Goal: Task Accomplishment & Management: Use online tool/utility

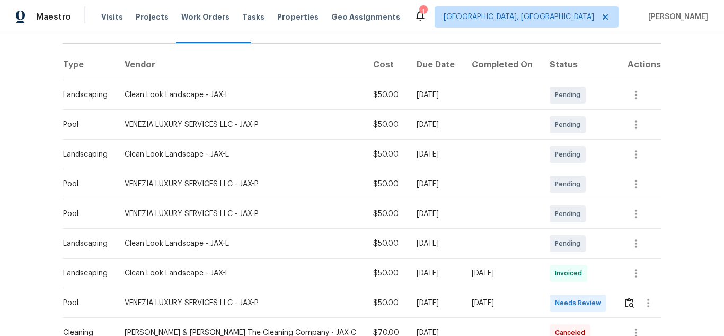
scroll to position [159, 0]
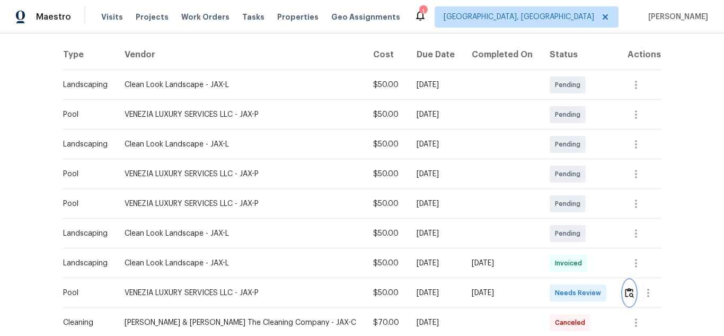
click at [625, 296] on img "button" at bounding box center [629, 292] width 9 height 10
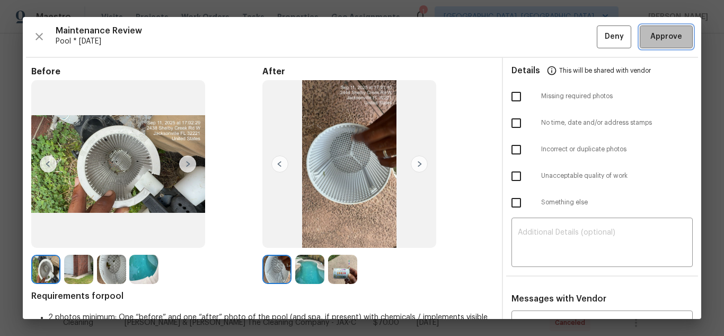
click at [651, 43] on span "Approve" at bounding box center [667, 36] width 32 height 13
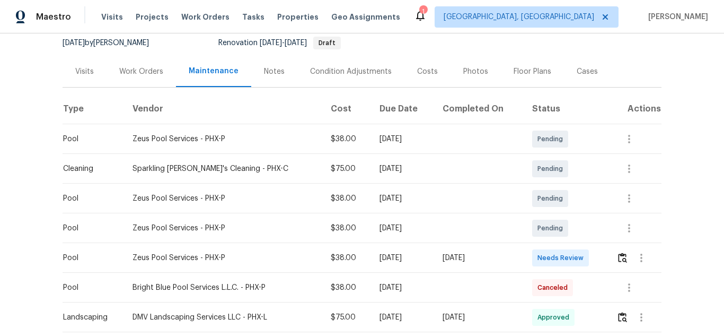
scroll to position [106, 0]
click at [618, 258] on img "button" at bounding box center [622, 256] width 9 height 10
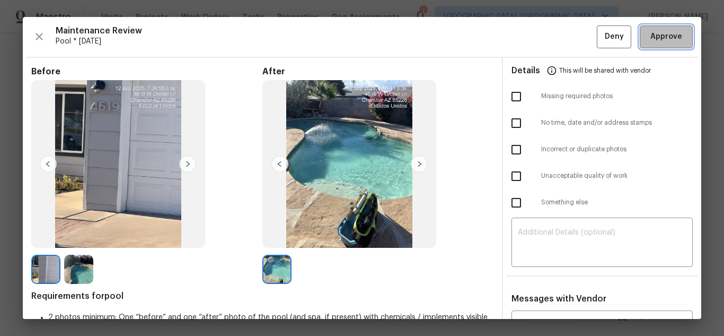
click at [660, 34] on span "Approve" at bounding box center [667, 36] width 32 height 13
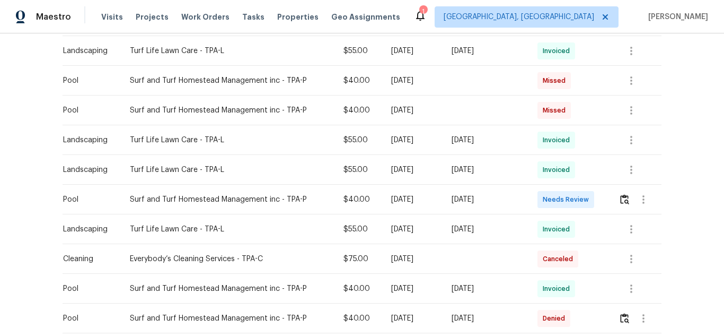
scroll to position [583, 0]
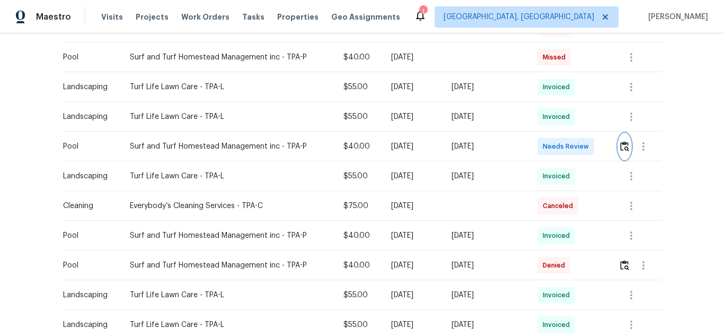
click at [622, 134] on button "button" at bounding box center [625, 146] width 12 height 25
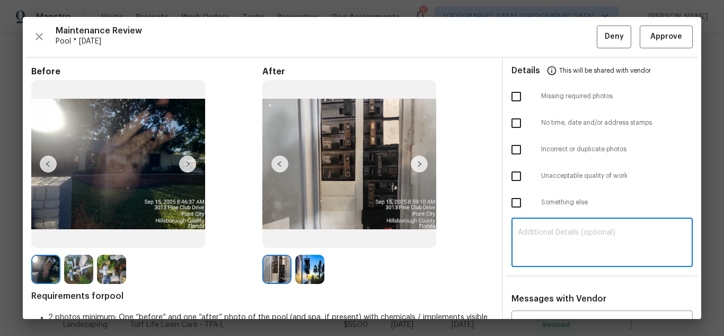
click at [562, 234] on textarea at bounding box center [602, 244] width 169 height 30
paste textarea "Maintenance Audit Team: Hello! Unfortunately, this Pool visit completed on [DAT…"
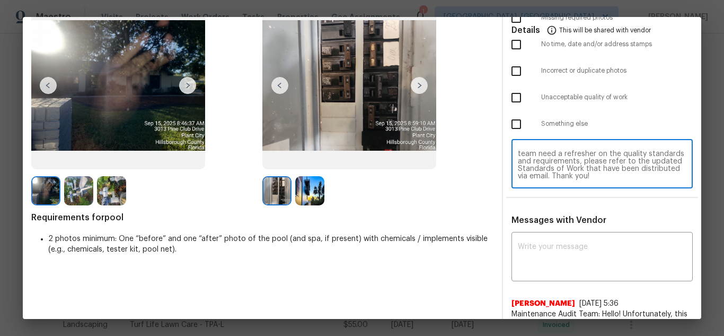
scroll to position [212, 0]
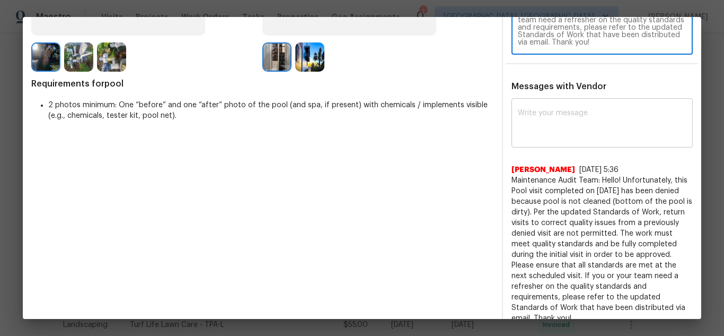
type textarea "Maintenance Audit Team: Hello! Unfortunately, this Pool visit completed on [DAT…"
click at [549, 115] on textarea at bounding box center [602, 124] width 169 height 30
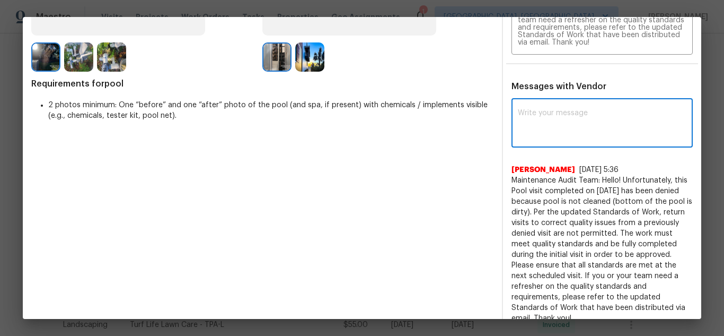
paste textarea "Maintenance Audit Team: Hello! Unfortunately, this Pool visit completed on [DAT…"
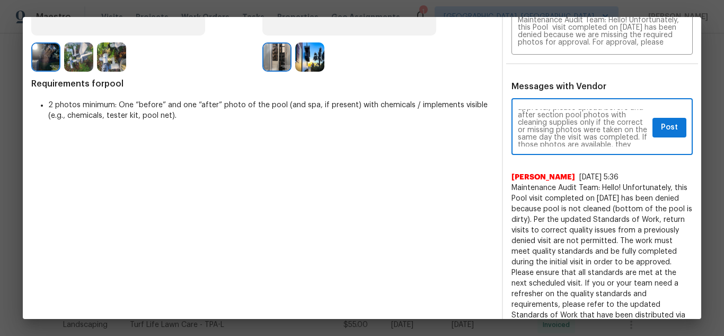
scroll to position [64, 0]
type textarea "Maintenance Audit Team: Hello! Unfortunately, this Pool visit completed on 09/1…"
click at [671, 124] on button "Post" at bounding box center [670, 128] width 34 height 20
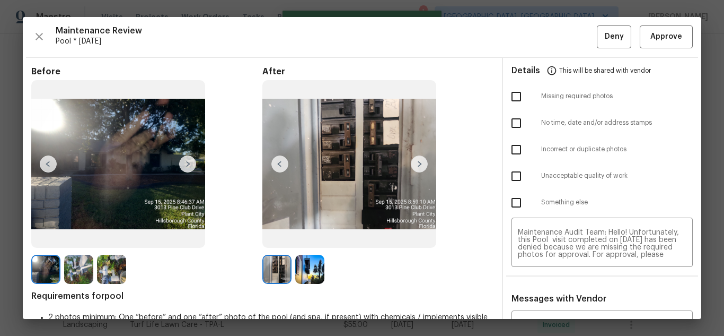
scroll to position [0, 0]
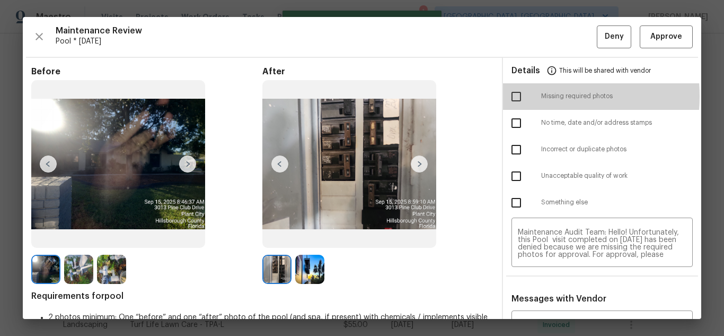
click at [513, 96] on input "checkbox" at bounding box center [516, 96] width 22 height 22
checkbox input "true"
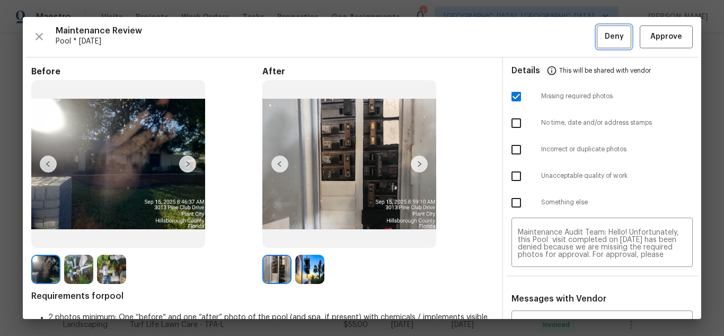
click at [597, 33] on button "Deny" at bounding box center [614, 36] width 34 height 23
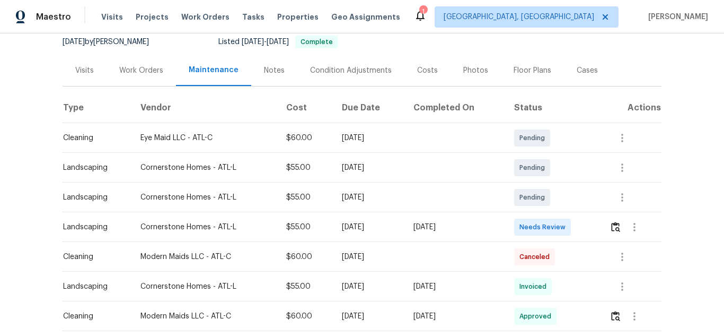
scroll to position [212, 0]
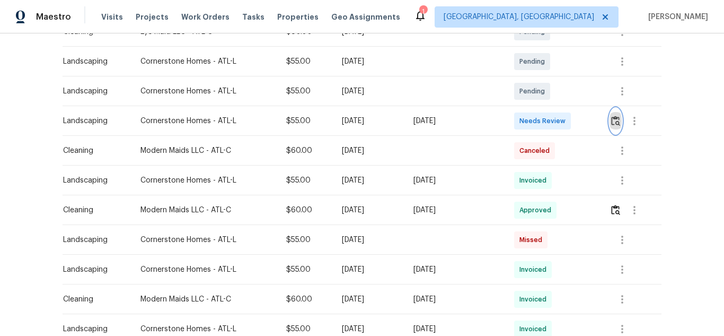
click at [616, 120] on img "button" at bounding box center [615, 121] width 9 height 10
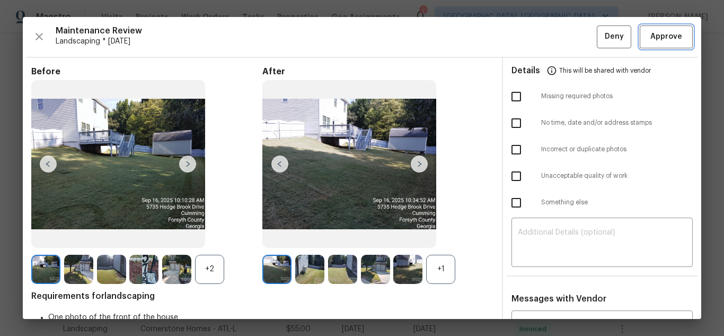
click at [682, 37] on button "Approve" at bounding box center [666, 36] width 53 height 23
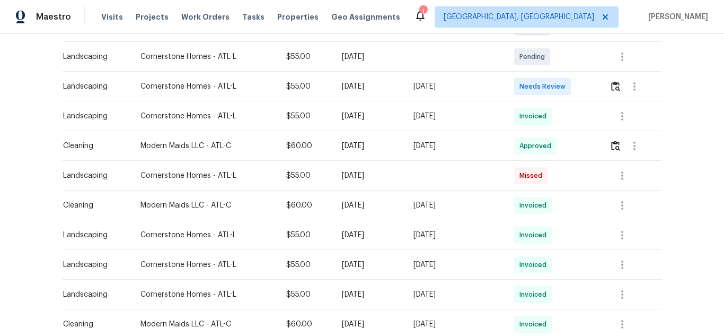
scroll to position [265, 0]
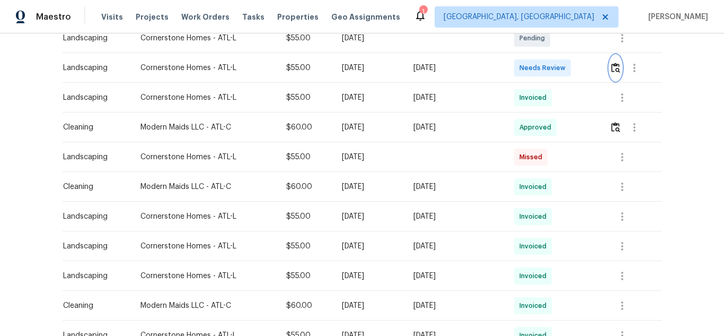
click at [617, 64] on img "button" at bounding box center [615, 68] width 9 height 10
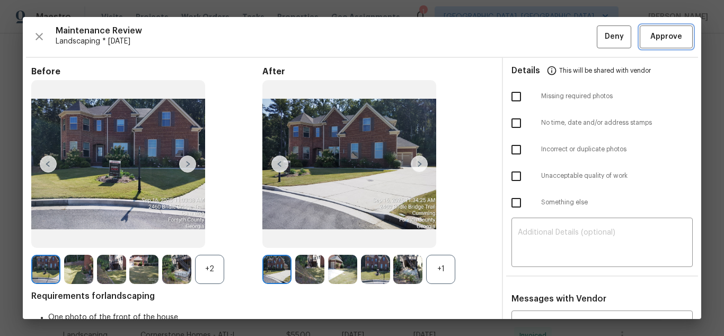
click at [670, 38] on span "Approve" at bounding box center [667, 36] width 32 height 13
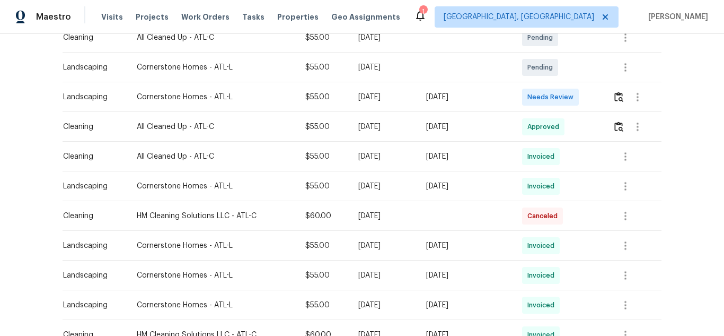
scroll to position [212, 0]
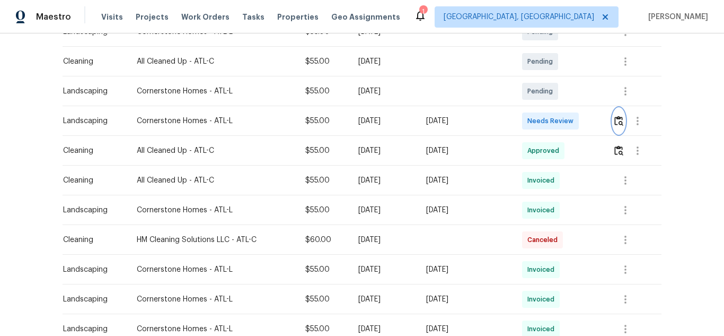
click at [616, 126] on button "button" at bounding box center [619, 120] width 12 height 25
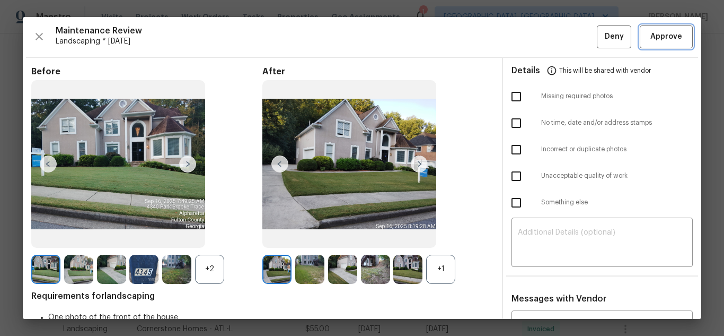
click at [661, 41] on span "Approve" at bounding box center [667, 36] width 32 height 13
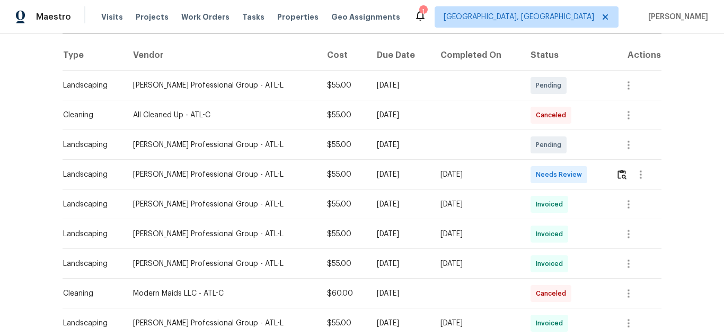
scroll to position [159, 0]
click at [621, 172] on img "button" at bounding box center [622, 174] width 9 height 10
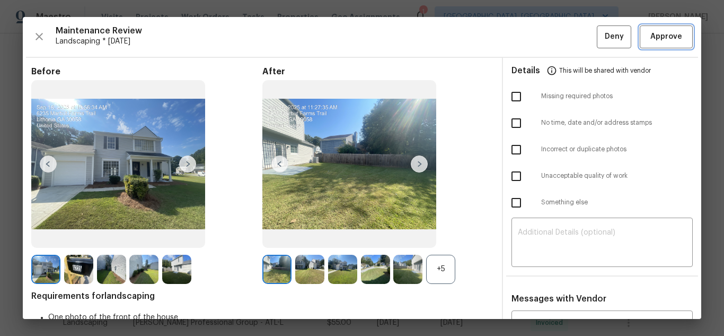
click at [662, 32] on span "Approve" at bounding box center [667, 36] width 32 height 13
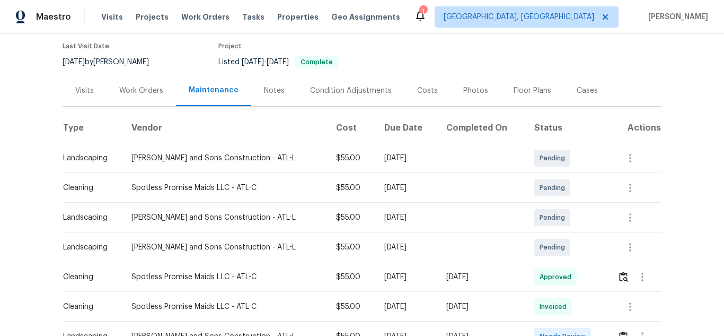
scroll to position [212, 0]
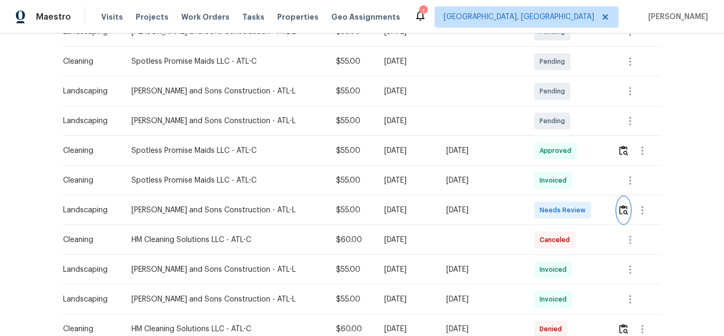
click at [619, 209] on img "button" at bounding box center [623, 210] width 9 height 10
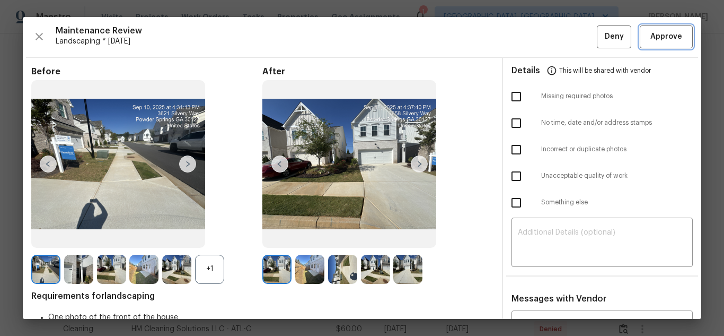
click at [669, 38] on span "Approve" at bounding box center [667, 36] width 32 height 13
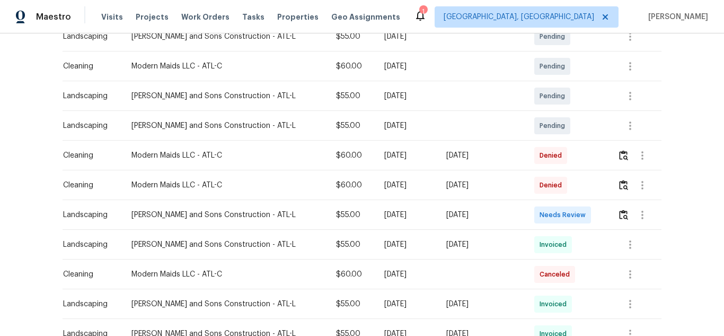
scroll to position [212, 0]
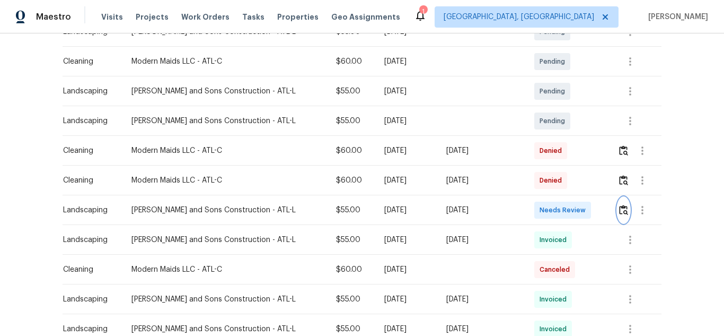
click at [619, 209] on img "button" at bounding box center [623, 210] width 9 height 10
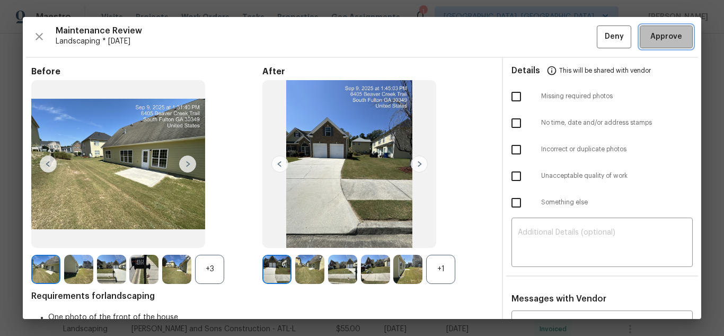
click at [651, 38] on span "Approve" at bounding box center [667, 36] width 32 height 13
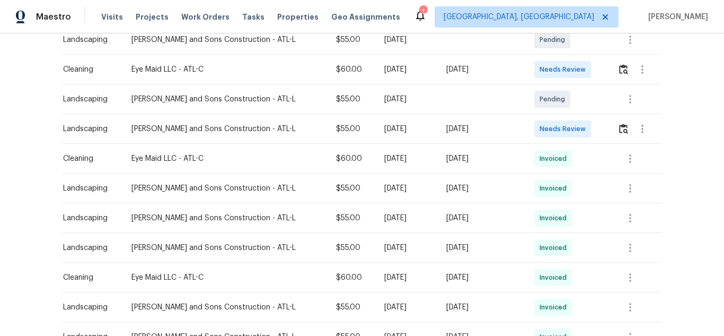
scroll to position [265, 0]
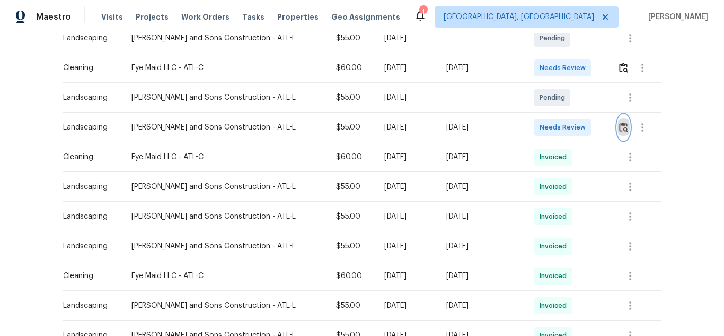
click at [619, 127] on img "button" at bounding box center [623, 127] width 9 height 10
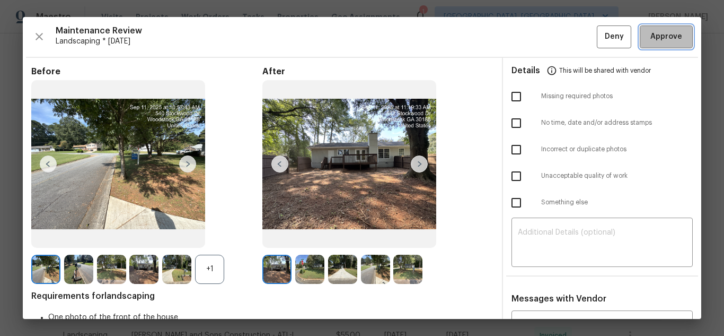
click at [640, 38] on button "Approve" at bounding box center [666, 36] width 53 height 23
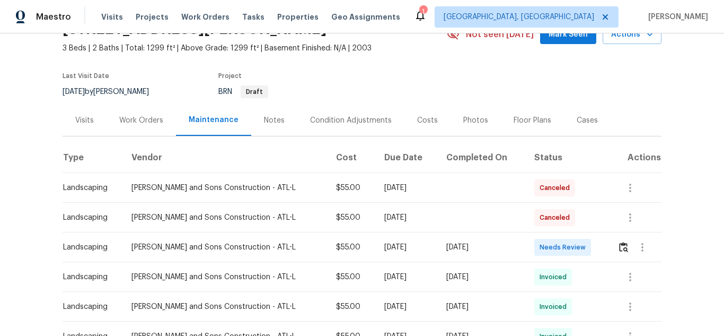
scroll to position [159, 0]
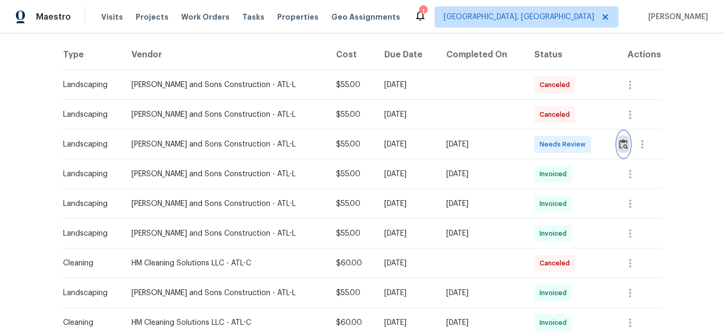
click at [620, 144] on img "button" at bounding box center [623, 144] width 9 height 10
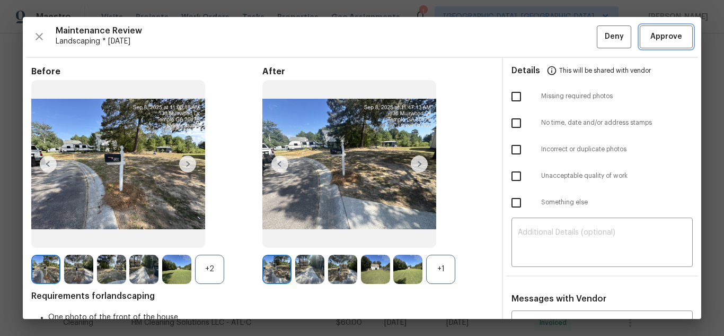
click at [654, 40] on span "Approve" at bounding box center [667, 36] width 32 height 13
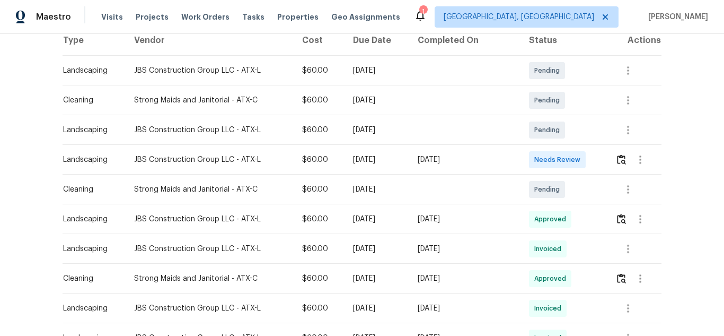
scroll to position [212, 0]
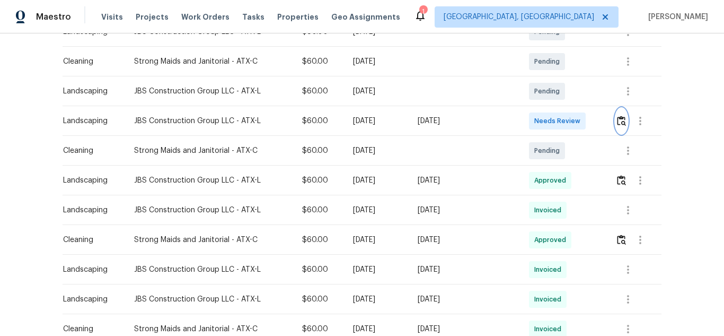
click at [617, 118] on img "button" at bounding box center [621, 121] width 9 height 10
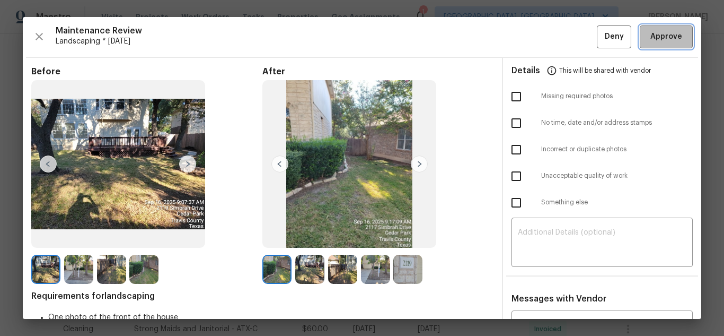
click at [656, 38] on span "Approve" at bounding box center [667, 36] width 32 height 13
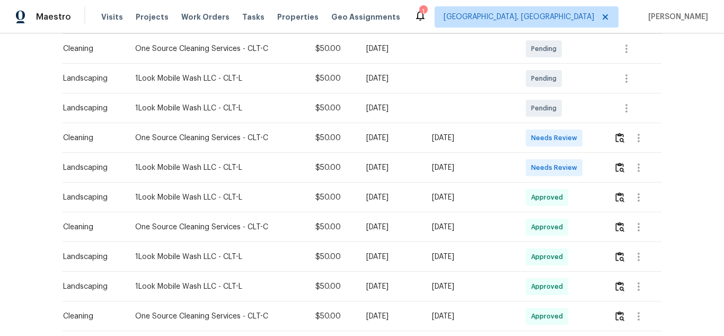
scroll to position [212, 0]
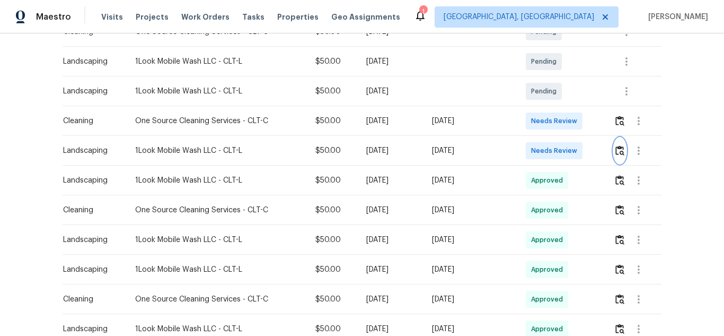
click at [616, 150] on img "button" at bounding box center [620, 150] width 9 height 10
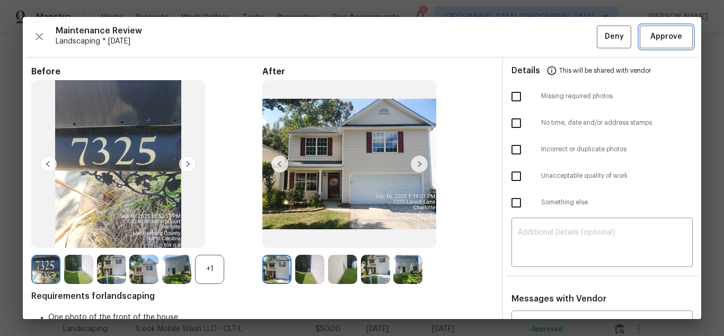
click at [648, 35] on span "Approve" at bounding box center [666, 36] width 36 height 13
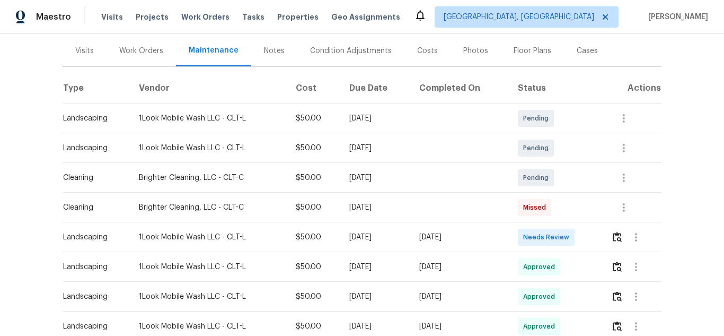
scroll to position [159, 0]
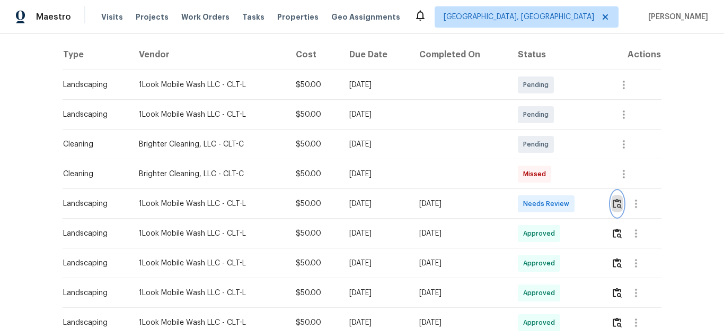
click at [613, 205] on img "button" at bounding box center [617, 203] width 9 height 10
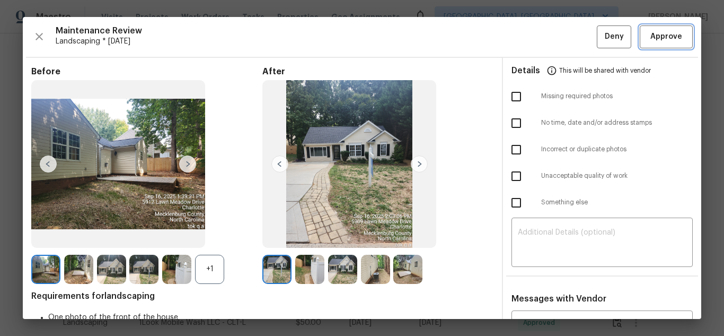
click at [643, 25] on button "Approve" at bounding box center [666, 36] width 53 height 23
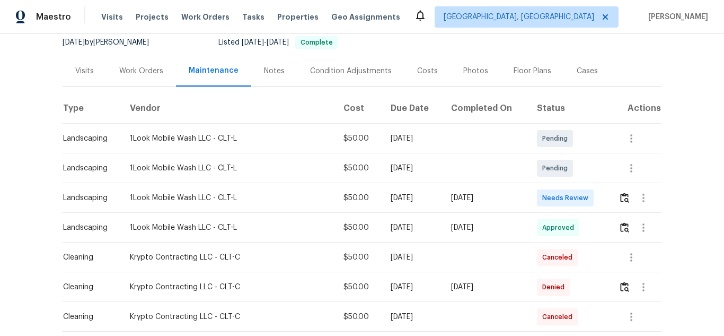
scroll to position [106, 0]
click at [620, 194] on img "button" at bounding box center [624, 197] width 9 height 10
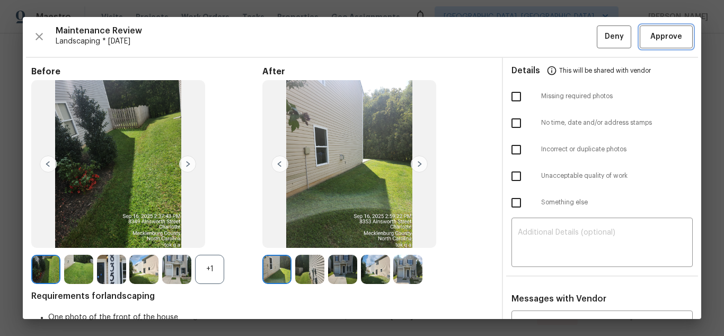
drag, startPoint x: 673, startPoint y: 34, endPoint x: 539, endPoint y: 0, distance: 138.4
click at [672, 34] on span "Approve" at bounding box center [667, 36] width 32 height 13
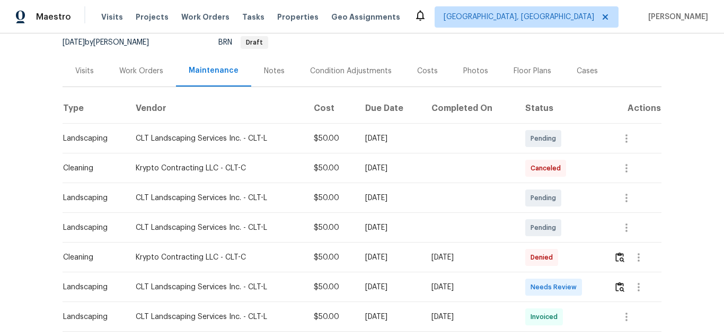
scroll to position [106, 0]
click at [619, 283] on img "button" at bounding box center [620, 286] width 9 height 10
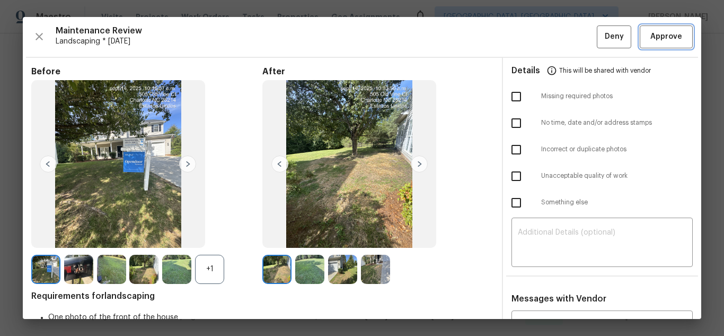
click at [655, 46] on button "Approve" at bounding box center [666, 36] width 53 height 23
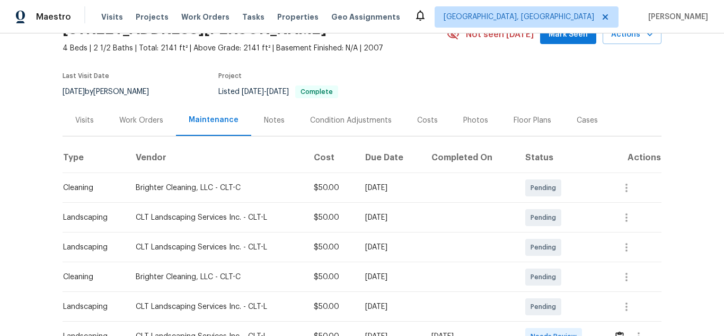
scroll to position [159, 0]
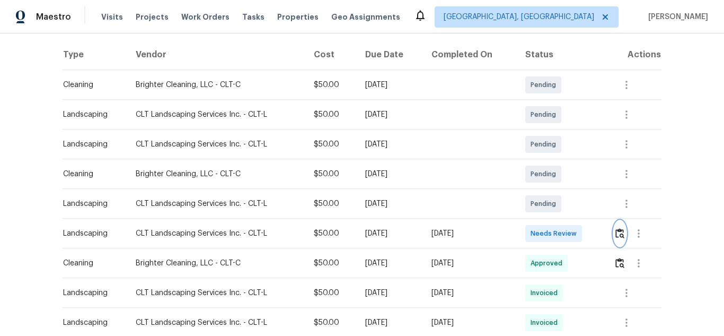
click at [617, 239] on button "button" at bounding box center [620, 233] width 12 height 25
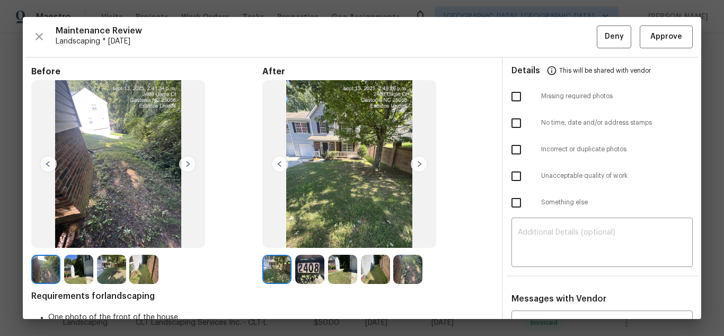
click at [630, 44] on div "Maintenance Review Landscaping * Mon, Sep 08 Deny Approve" at bounding box center [362, 36] width 662 height 23
click at [651, 39] on span "Approve" at bounding box center [667, 36] width 32 height 13
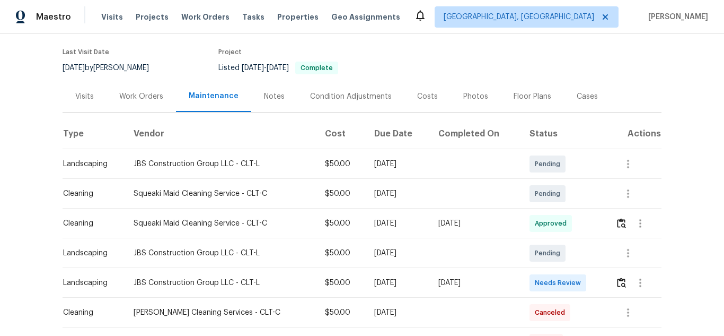
scroll to position [159, 0]
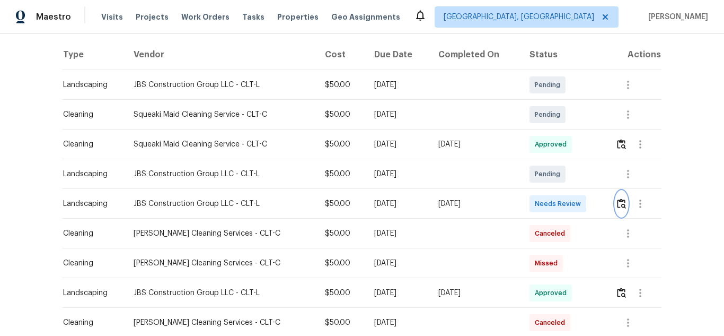
click at [617, 206] on img "button" at bounding box center [621, 203] width 9 height 10
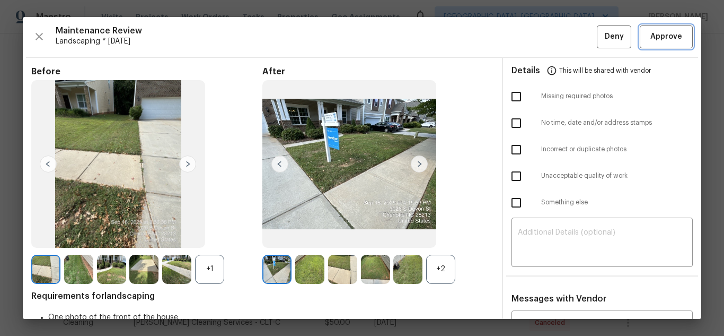
click at [662, 35] on span "Approve" at bounding box center [667, 36] width 32 height 13
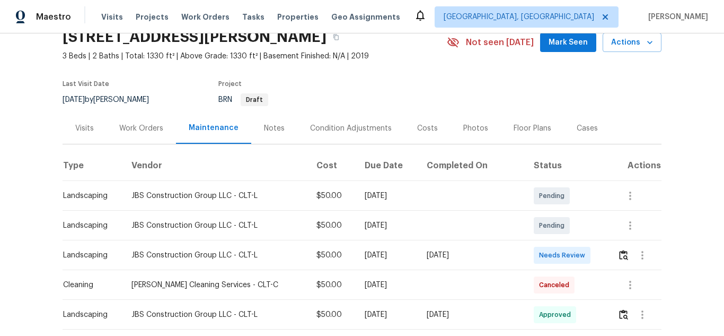
scroll to position [106, 0]
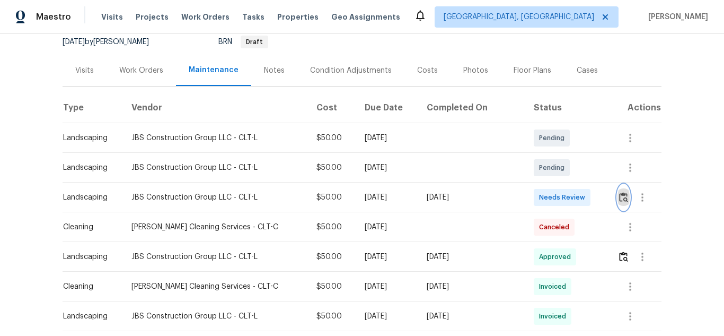
click at [621, 196] on img "button" at bounding box center [623, 197] width 9 height 10
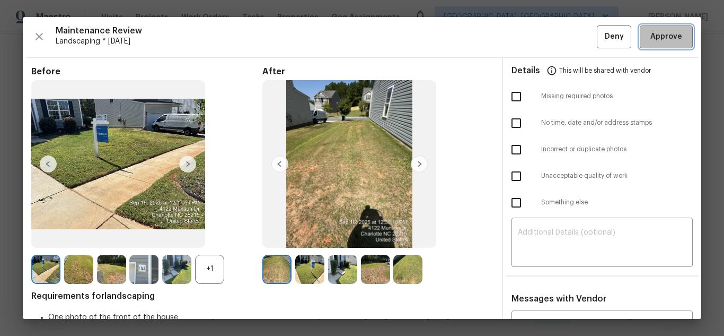
click at [656, 35] on span "Approve" at bounding box center [667, 36] width 32 height 13
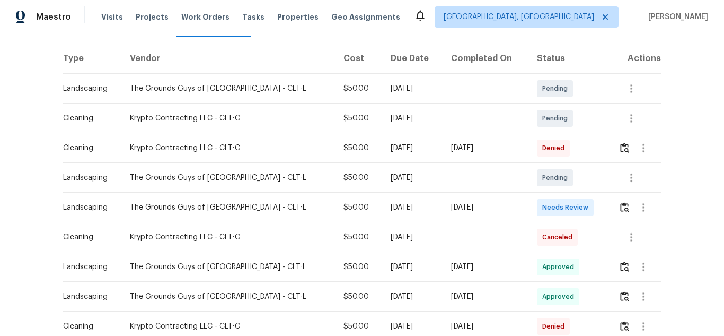
scroll to position [159, 0]
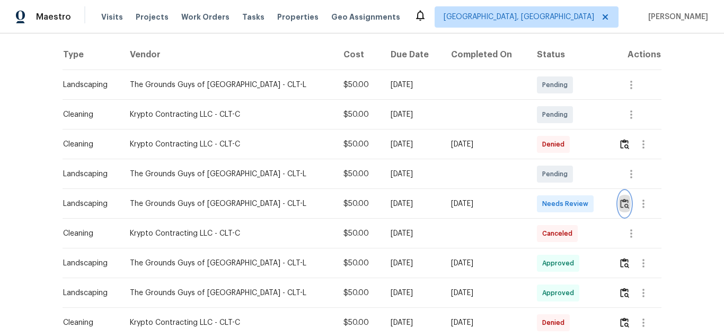
click at [620, 207] on img "button" at bounding box center [624, 203] width 9 height 10
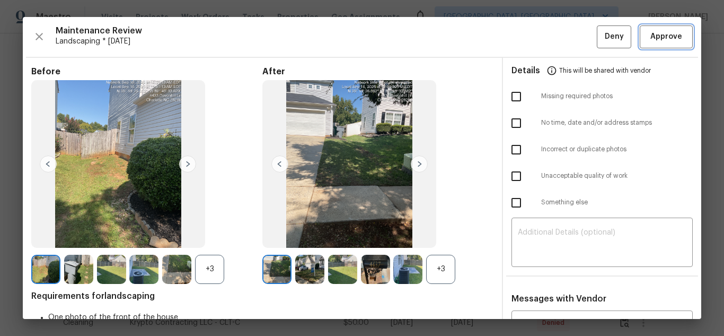
click at [671, 31] on span "Approve" at bounding box center [667, 36] width 32 height 13
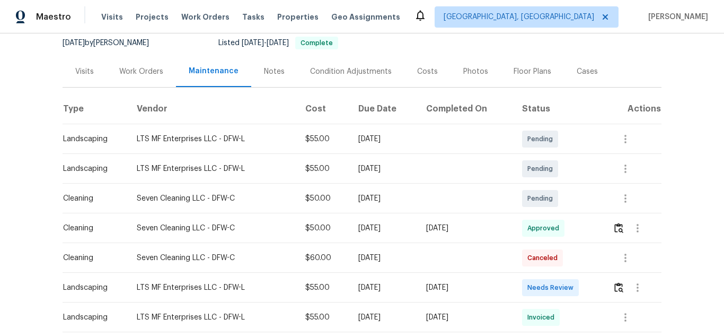
scroll to position [106, 0]
click at [614, 289] on img "button" at bounding box center [618, 286] width 9 height 10
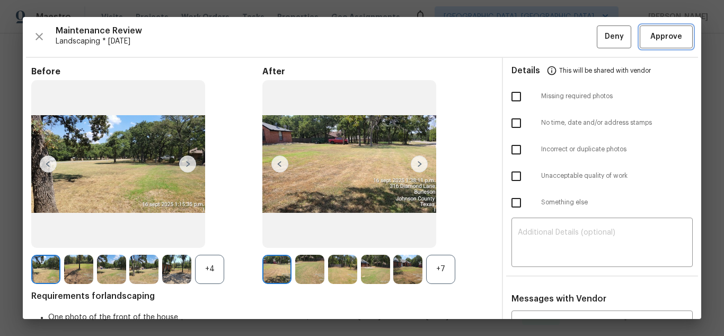
click at [671, 40] on span "Approve" at bounding box center [667, 36] width 32 height 13
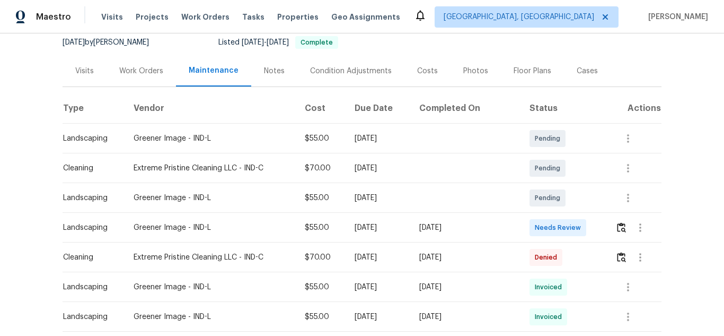
scroll to position [106, 0]
click at [618, 224] on img "button" at bounding box center [621, 227] width 9 height 10
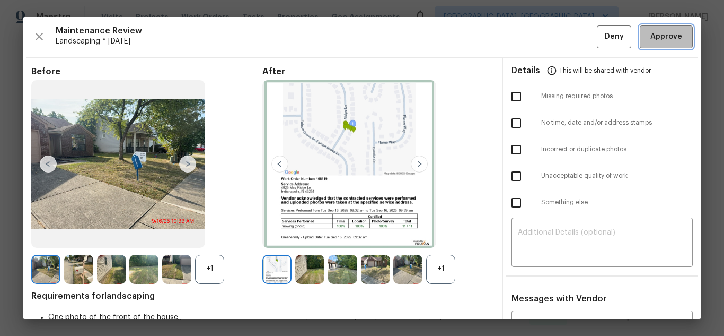
click at [658, 41] on span "Approve" at bounding box center [667, 36] width 32 height 13
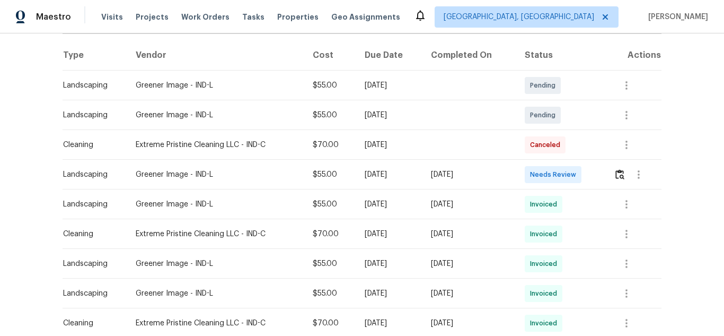
scroll to position [159, 0]
click at [622, 178] on img "button" at bounding box center [620, 174] width 9 height 10
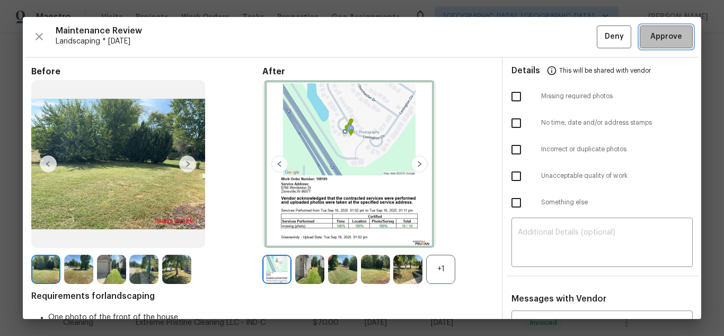
drag, startPoint x: 674, startPoint y: 37, endPoint x: 643, endPoint y: 49, distance: 33.6
click at [674, 37] on span "Approve" at bounding box center [666, 36] width 36 height 13
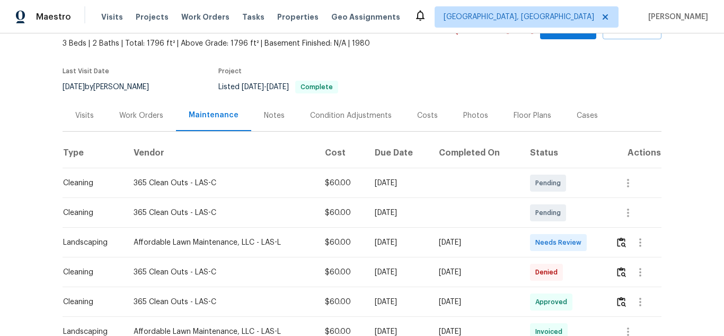
scroll to position [106, 0]
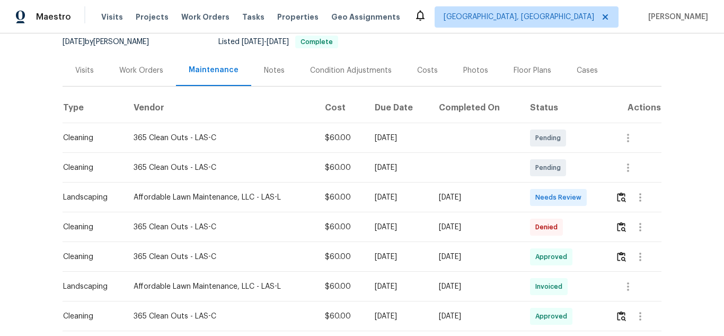
click at [612, 196] on td at bounding box center [634, 197] width 55 height 30
click at [617, 196] on img "button" at bounding box center [621, 197] width 9 height 10
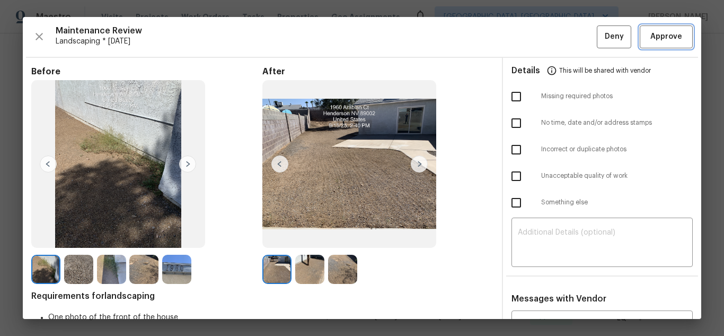
click at [656, 39] on span "Approve" at bounding box center [667, 36] width 32 height 13
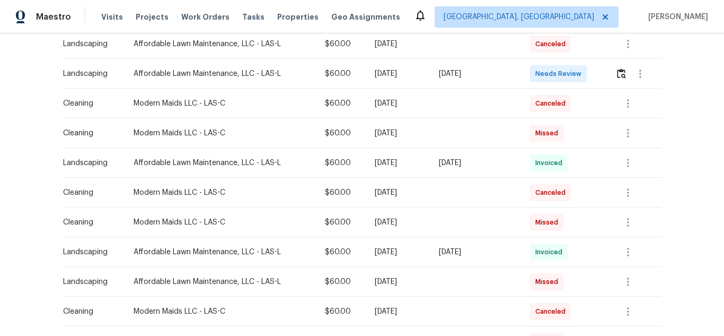
scroll to position [212, 0]
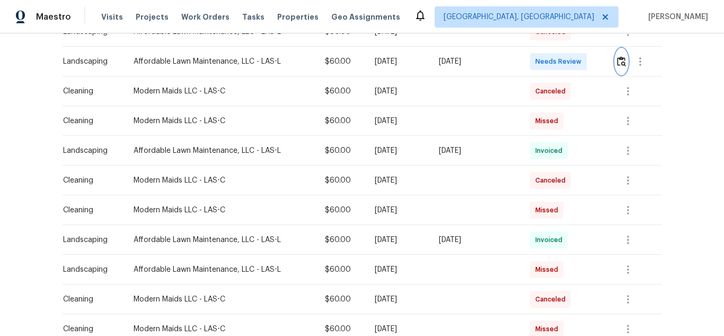
click at [616, 57] on button "button" at bounding box center [622, 61] width 12 height 25
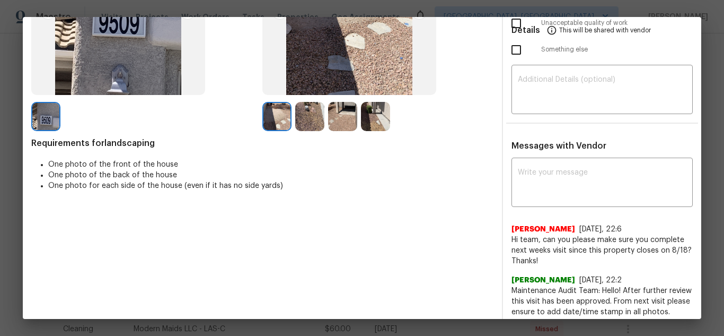
scroll to position [159, 0]
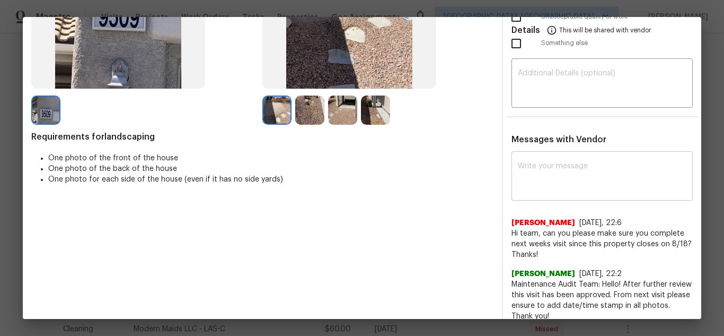
click at [553, 184] on textarea at bounding box center [602, 177] width 169 height 30
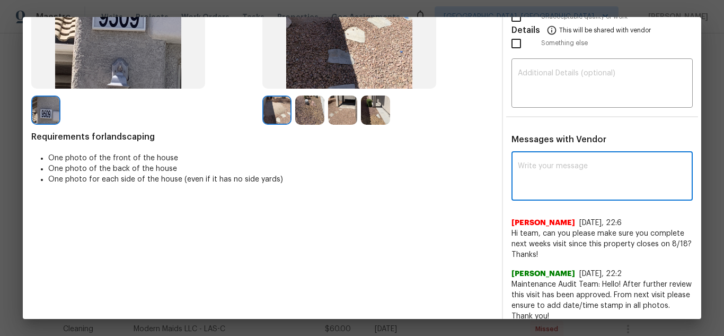
paste textarea "Maintenance Audit Team: Hello! Unfortunately, this landscaping visit completed …"
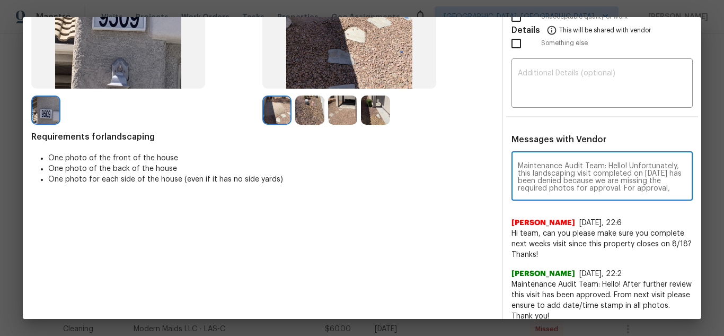
scroll to position [141, 0]
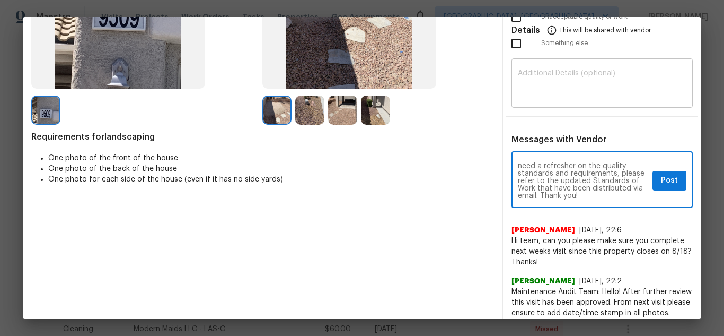
type textarea "Maintenance Audit Team: Hello! Unfortunately, this landscaping visit completed …"
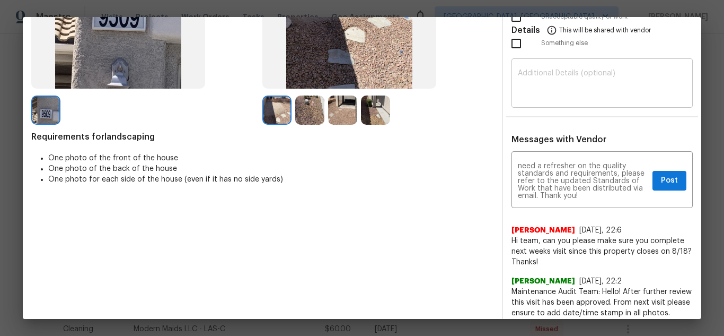
click at [556, 102] on div "​" at bounding box center [602, 84] width 181 height 47
paste textarea "Maintenance Audit Team: Hello! Unfortunately, this landscaping visit completed …"
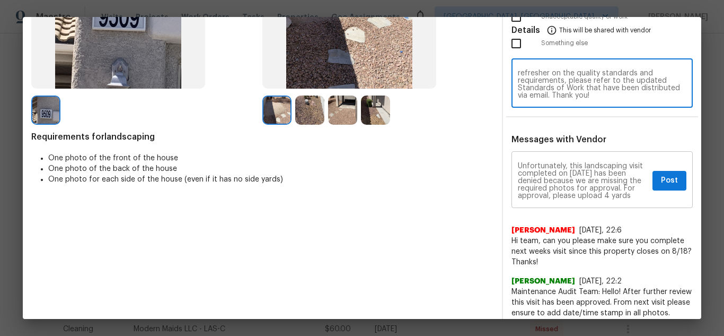
scroll to position [0, 0]
type textarea "Maintenance Audit Team: Hello! Unfortunately, this landscaping visit completed …"
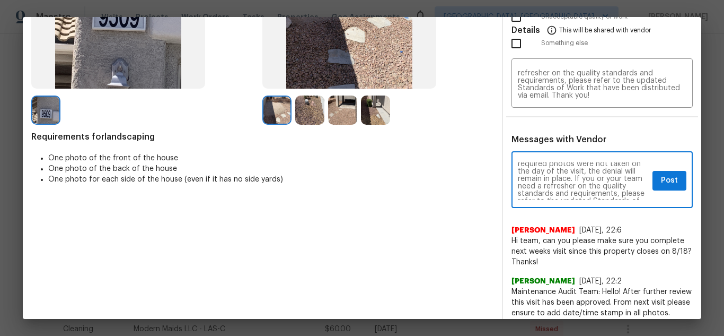
scroll to position [127, 0]
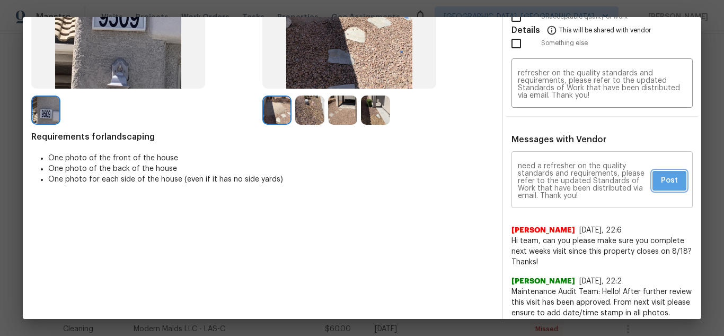
click at [666, 179] on span "Post" at bounding box center [669, 180] width 17 height 13
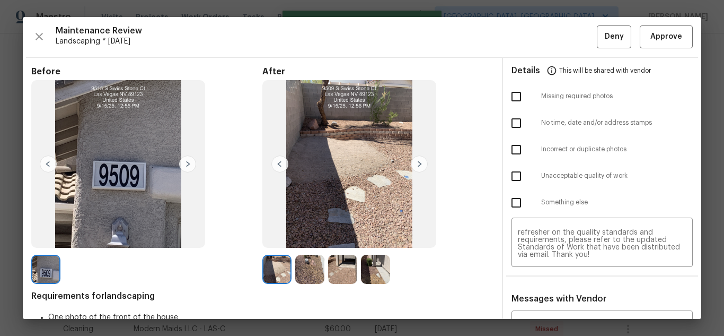
scroll to position [0, 0]
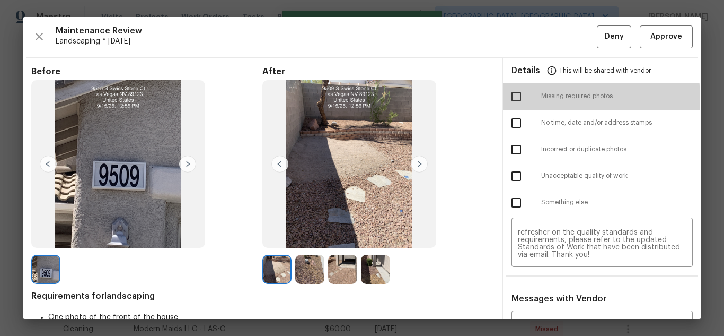
click at [511, 99] on input "checkbox" at bounding box center [516, 96] width 22 height 22
checkbox input "true"
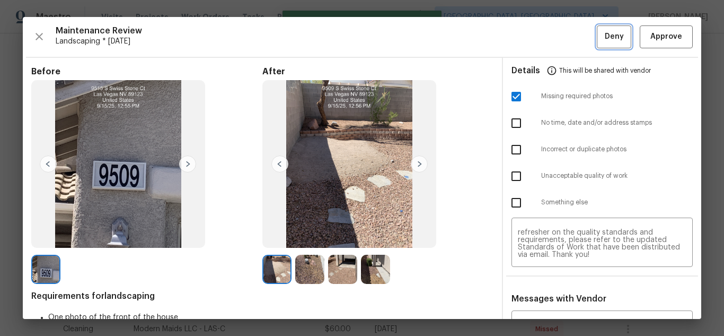
click at [597, 35] on button "Deny" at bounding box center [614, 36] width 34 height 23
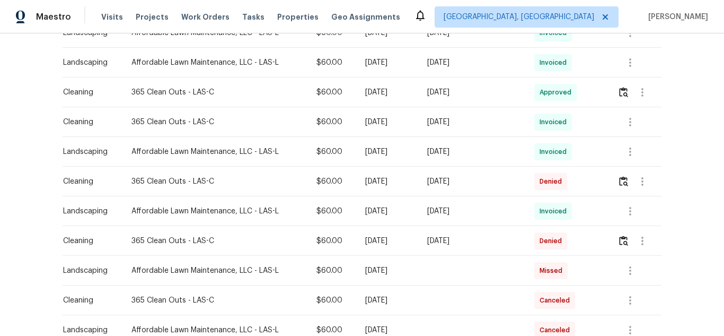
scroll to position [147, 0]
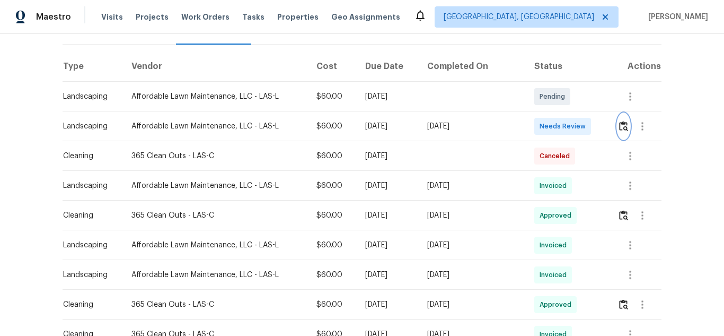
click at [620, 122] on img "button" at bounding box center [623, 126] width 9 height 10
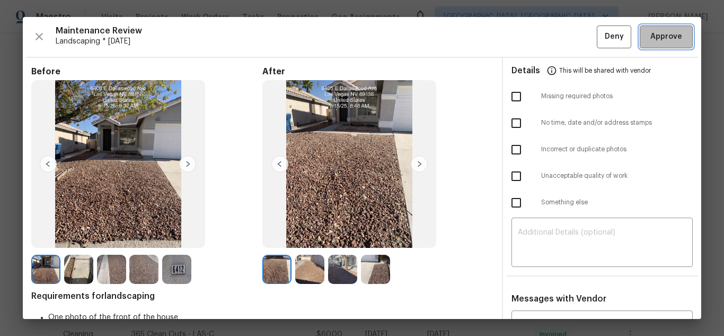
click at [649, 45] on button "Approve" at bounding box center [666, 36] width 53 height 23
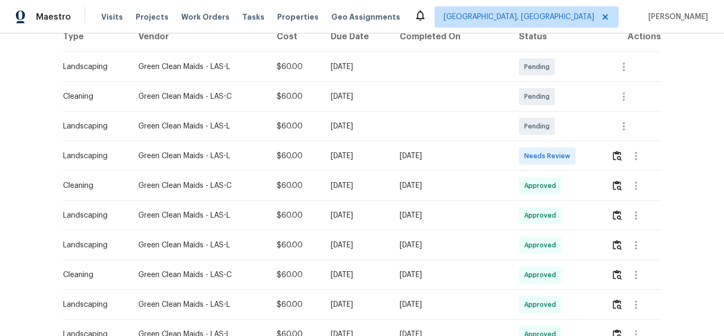
scroll to position [159, 0]
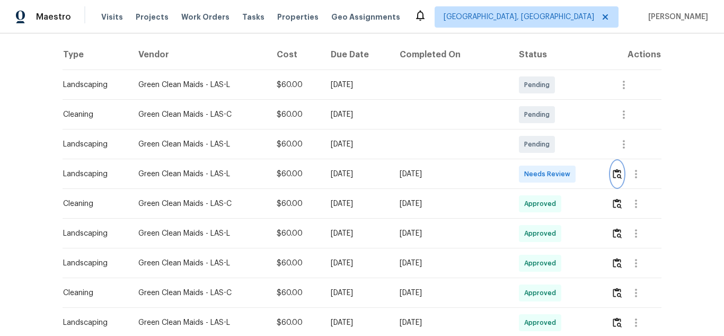
click at [613, 178] on img "button" at bounding box center [617, 174] width 9 height 10
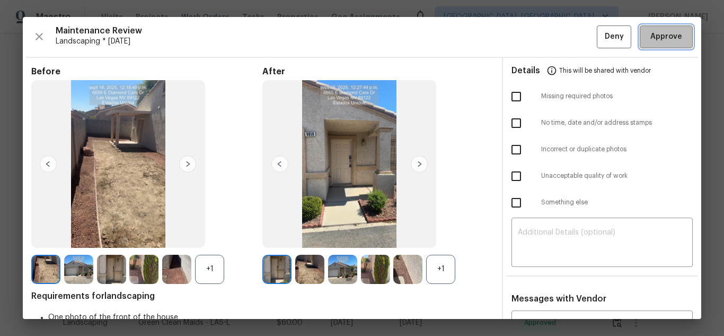
click at [655, 29] on button "Approve" at bounding box center [666, 36] width 53 height 23
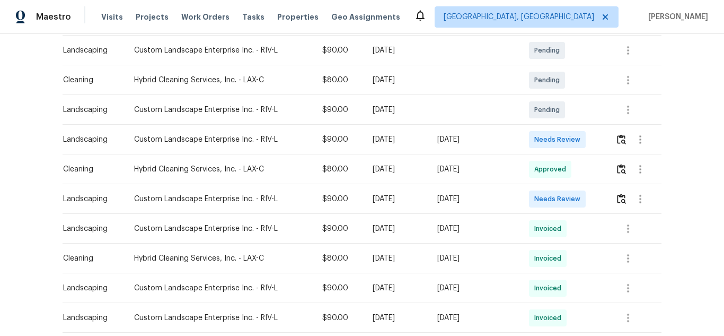
scroll to position [212, 0]
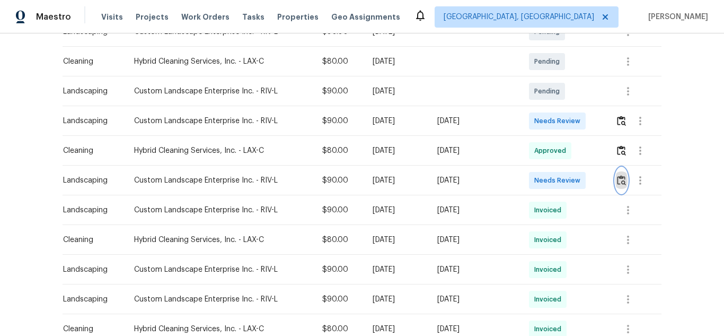
click at [618, 176] on img "button" at bounding box center [621, 180] width 9 height 10
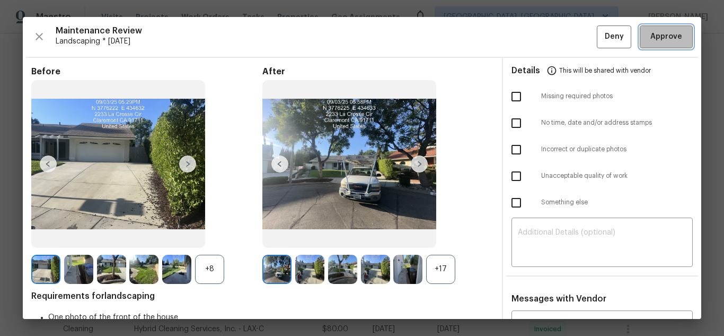
click at [656, 36] on span "Approve" at bounding box center [667, 36] width 32 height 13
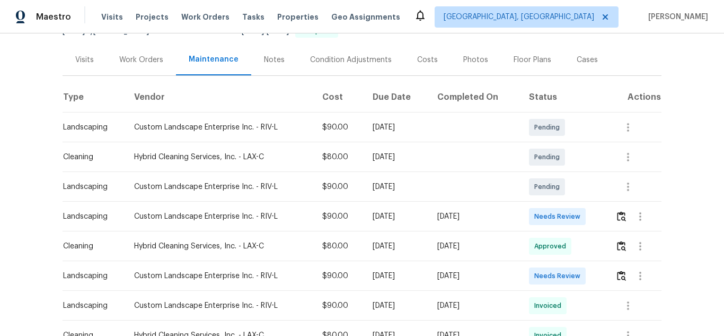
scroll to position [159, 0]
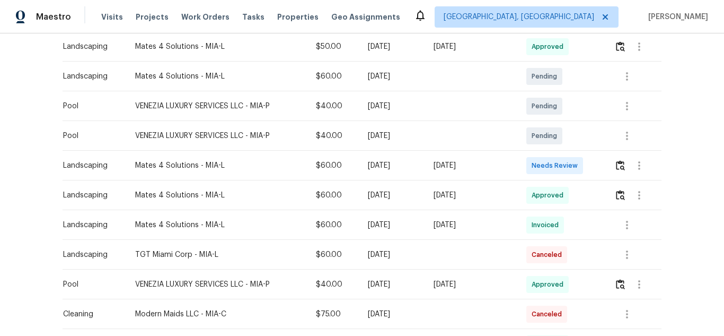
scroll to position [248, 0]
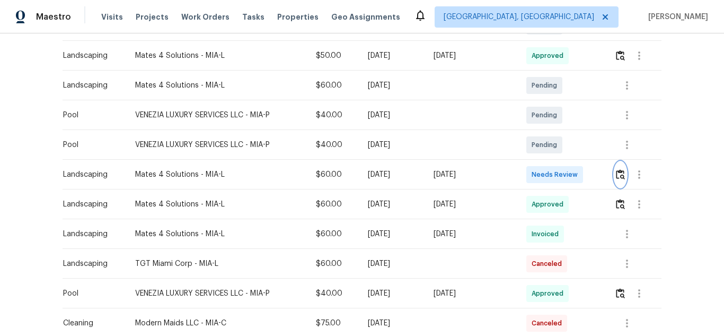
click at [614, 174] on button "button" at bounding box center [620, 174] width 12 height 25
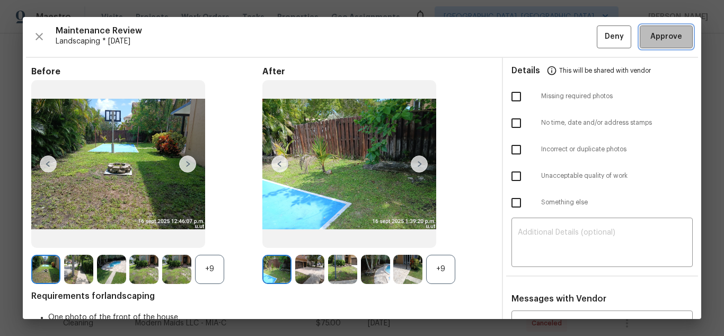
click at [651, 39] on span "Approve" at bounding box center [667, 36] width 32 height 13
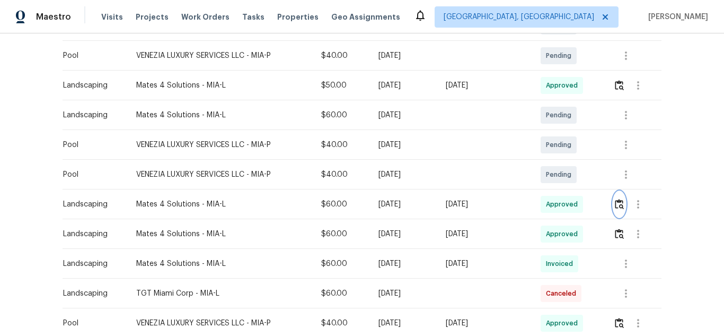
scroll to position [277, 0]
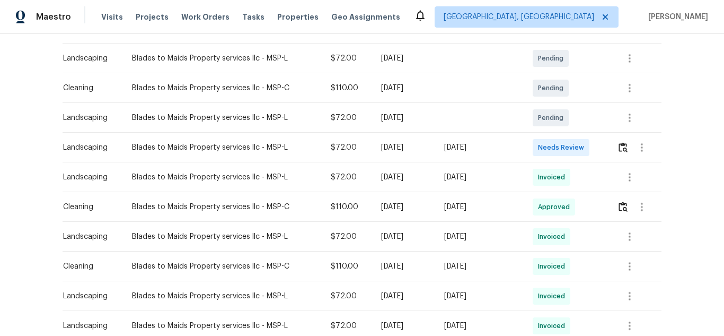
scroll to position [212, 0]
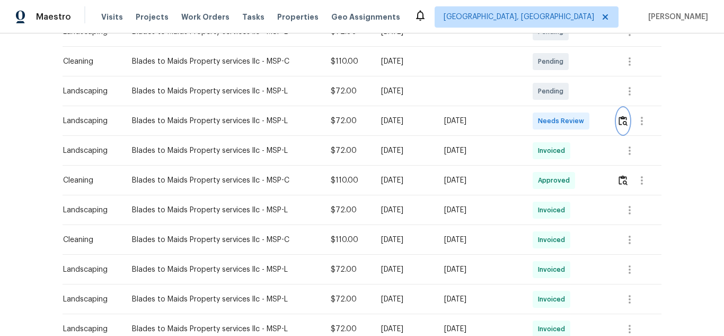
click at [621, 120] on img "button" at bounding box center [623, 121] width 9 height 10
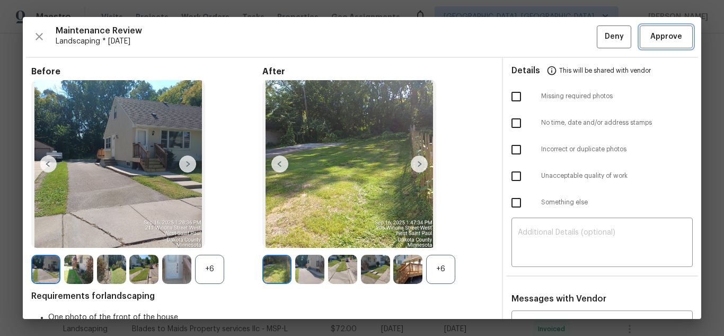
click at [669, 38] on span "Approve" at bounding box center [667, 36] width 32 height 13
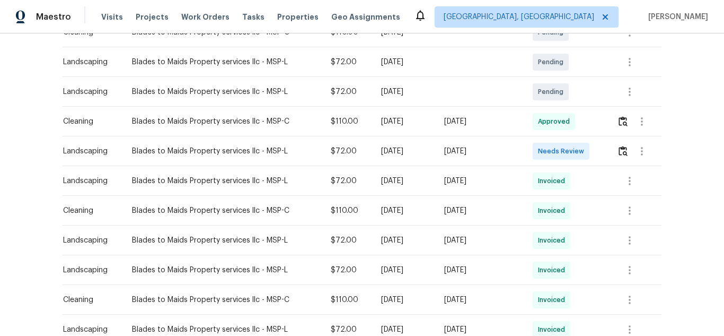
scroll to position [212, 0]
click at [617, 150] on button "button" at bounding box center [623, 150] width 12 height 25
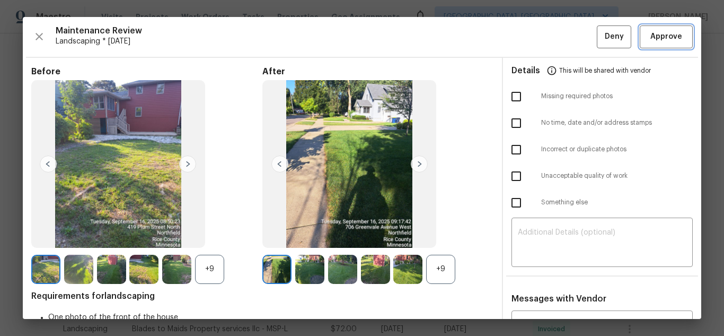
click at [640, 39] on button "Approve" at bounding box center [666, 36] width 53 height 23
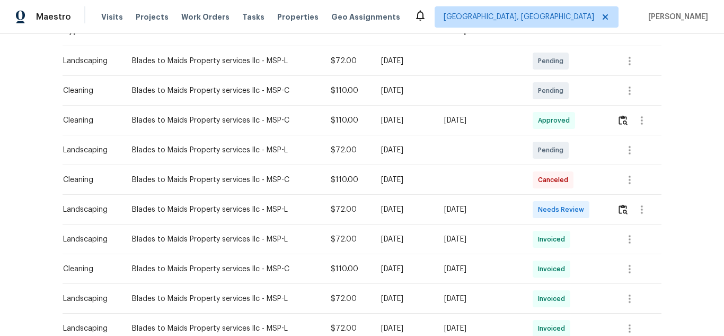
scroll to position [212, 0]
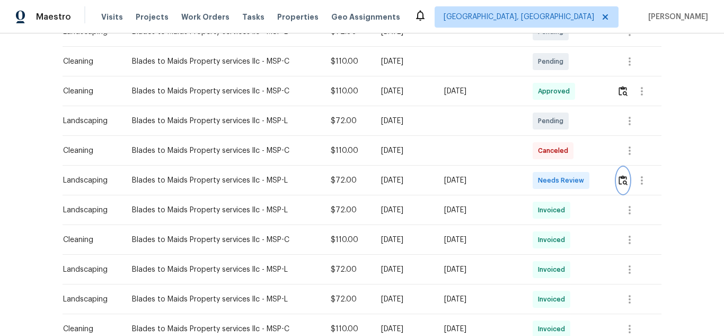
click at [620, 180] on img "button" at bounding box center [623, 180] width 9 height 10
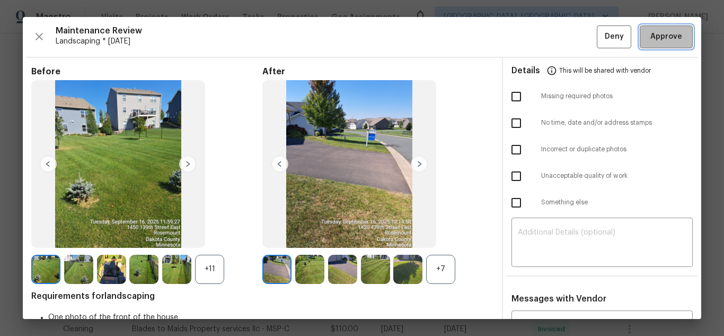
click at [664, 38] on span "Approve" at bounding box center [667, 36] width 32 height 13
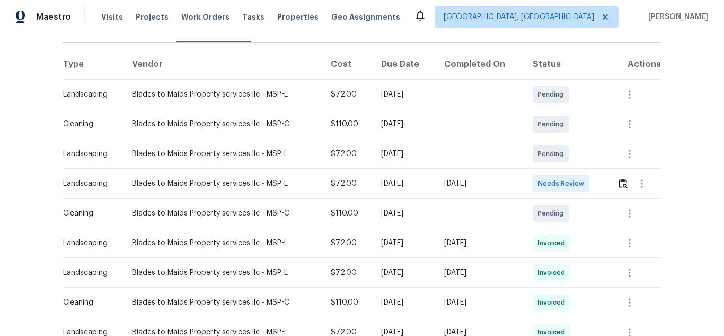
scroll to position [159, 0]
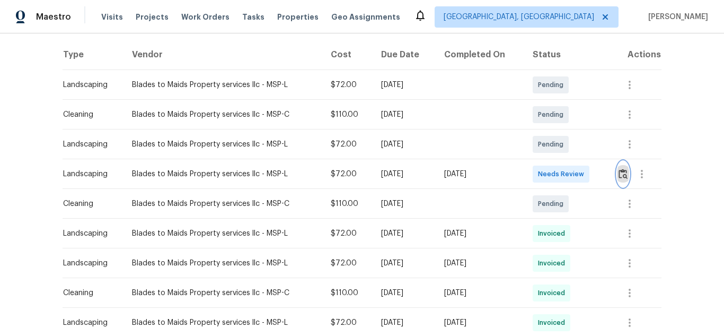
click at [619, 171] on img "button" at bounding box center [623, 174] width 9 height 10
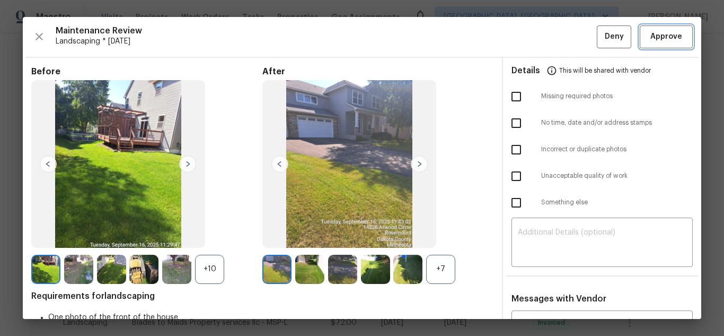
click at [640, 38] on button "Approve" at bounding box center [666, 36] width 53 height 23
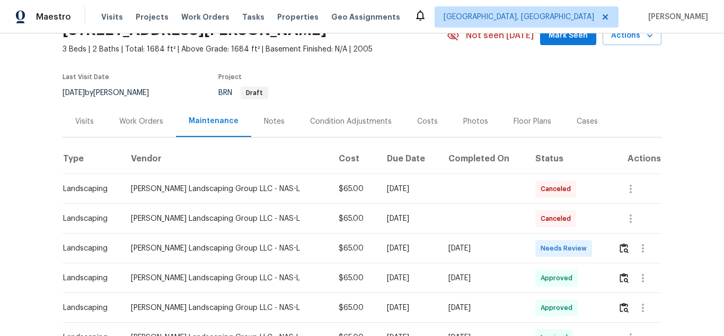
scroll to position [106, 0]
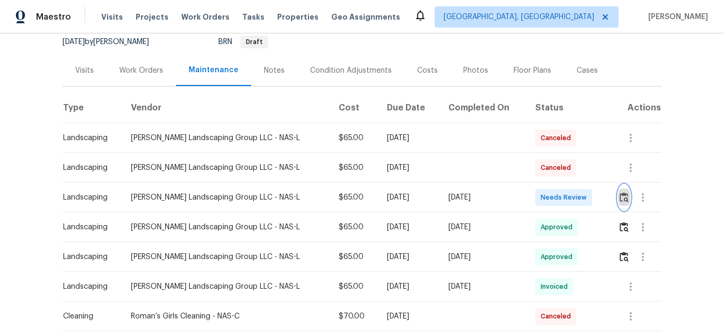
click at [620, 199] on img "button" at bounding box center [624, 197] width 9 height 10
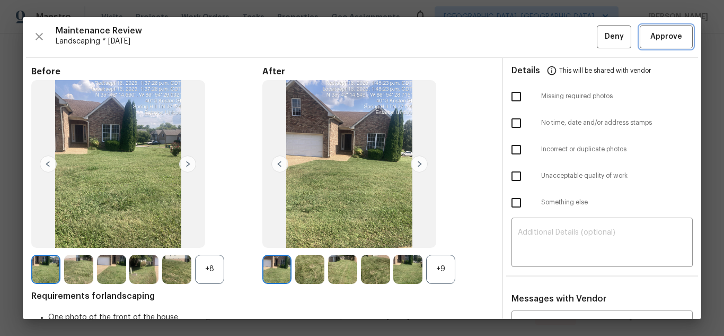
drag, startPoint x: 660, startPoint y: 35, endPoint x: 652, endPoint y: 37, distance: 7.7
click at [660, 35] on span "Approve" at bounding box center [667, 36] width 32 height 13
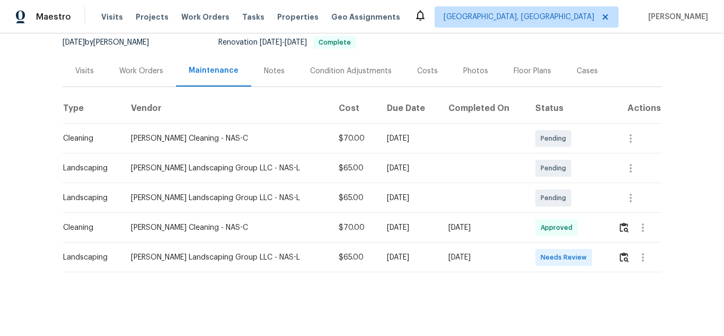
scroll to position [113, 0]
click at [620, 252] on img "button" at bounding box center [624, 257] width 9 height 10
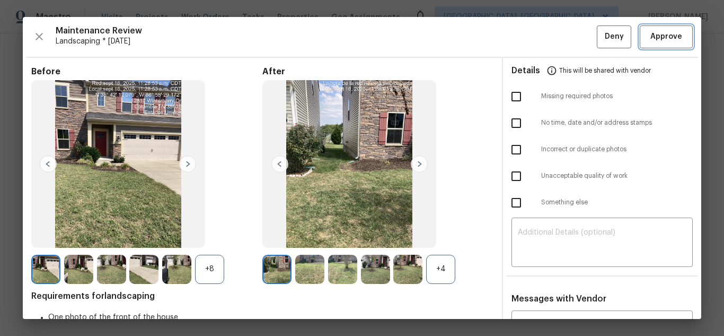
click at [661, 40] on span "Approve" at bounding box center [667, 36] width 32 height 13
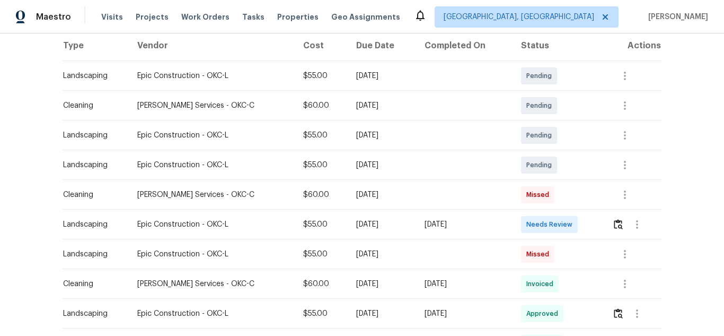
scroll to position [212, 0]
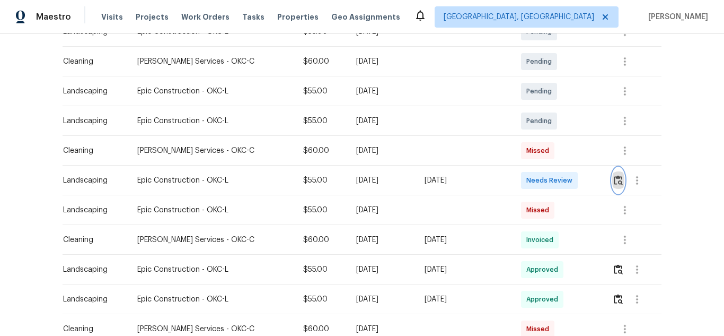
click at [619, 180] on img "button" at bounding box center [618, 180] width 9 height 10
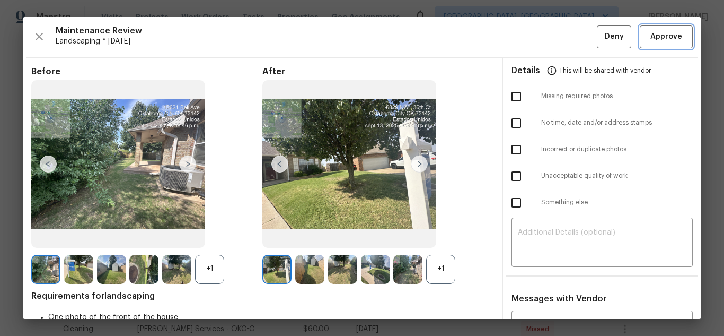
click at [658, 37] on span "Approve" at bounding box center [667, 36] width 32 height 13
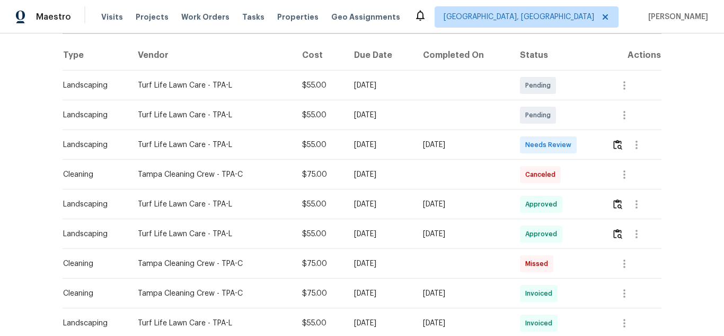
scroll to position [159, 0]
click at [614, 143] on img "button" at bounding box center [617, 144] width 9 height 10
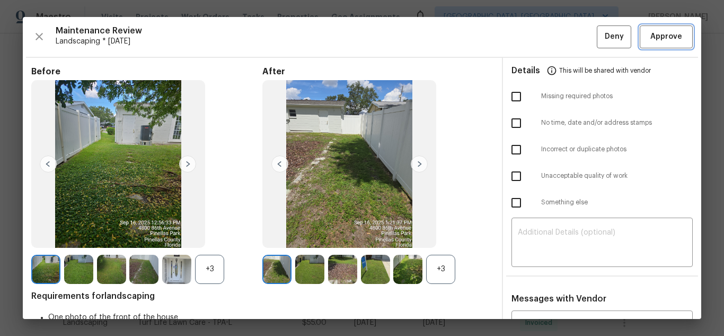
click at [672, 42] on span "Approve" at bounding box center [667, 36] width 32 height 13
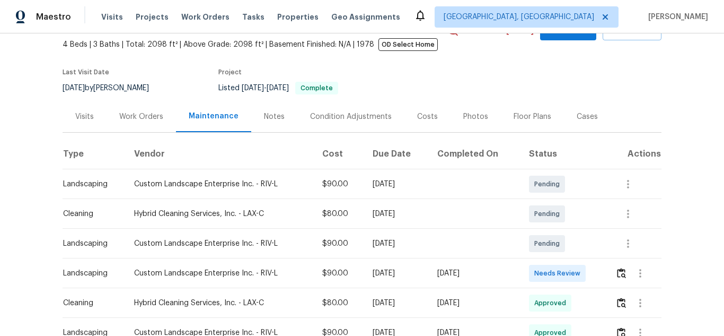
scroll to position [159, 0]
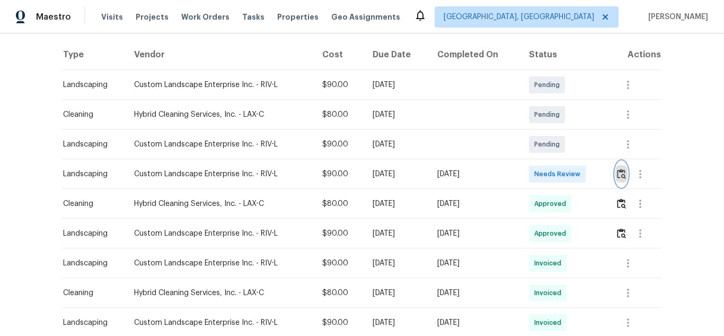
click at [619, 174] on img "button" at bounding box center [621, 174] width 9 height 10
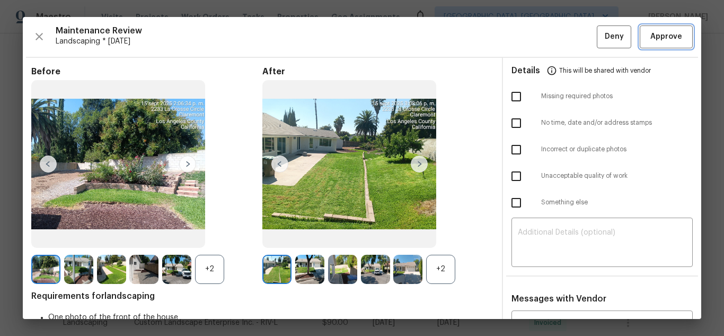
click at [651, 34] on span "Approve" at bounding box center [667, 36] width 32 height 13
